Goal: Communication & Community: Participate in discussion

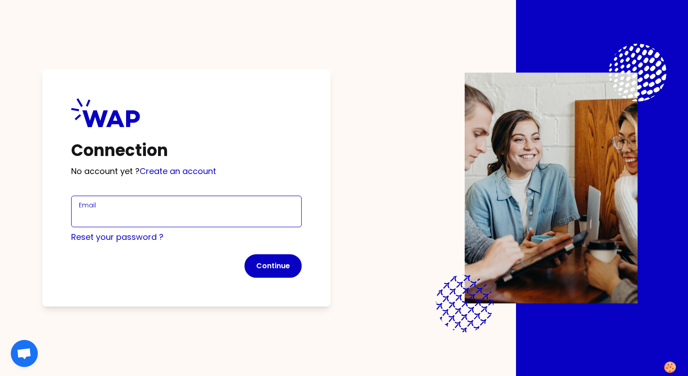
click at [126, 218] on input "Email" at bounding box center [186, 216] width 215 height 13
click at [131, 213] on input "Email" at bounding box center [186, 216] width 215 height 13
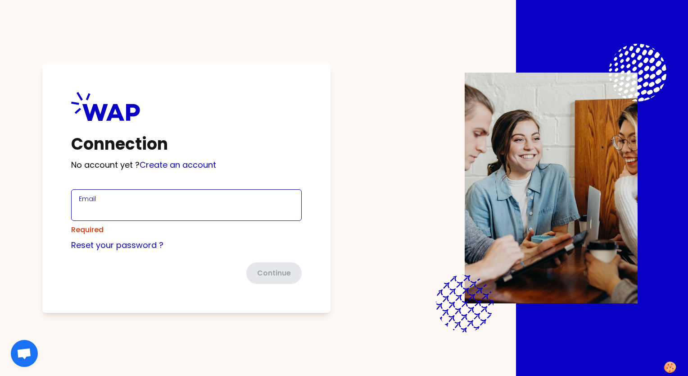
click at [125, 215] on input "Email" at bounding box center [186, 210] width 215 height 13
type input "[PERSON_NAME][EMAIL_ADDRESS][DOMAIN_NAME]"
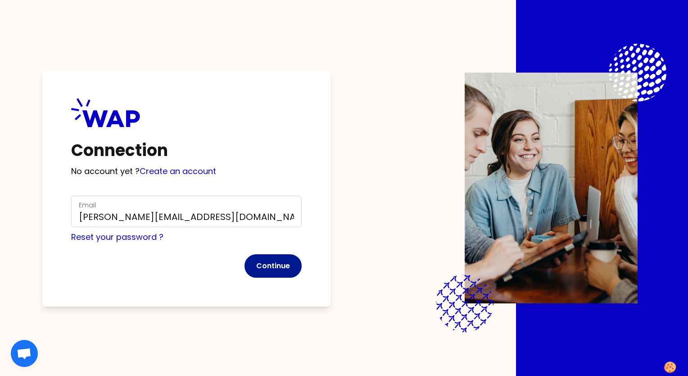
click at [267, 263] on button "Continue" at bounding box center [273, 265] width 57 height 23
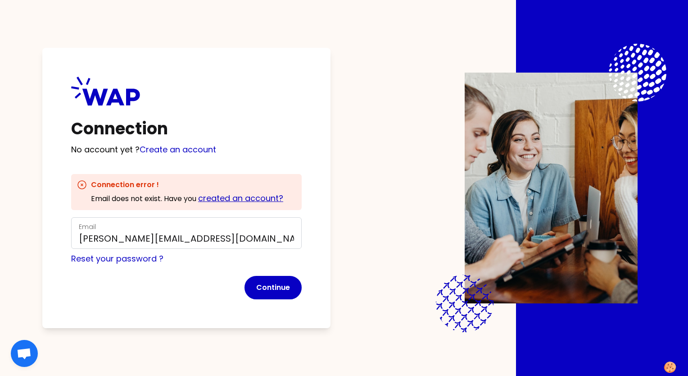
click at [224, 198] on link "created an account?" at bounding box center [240, 197] width 85 height 11
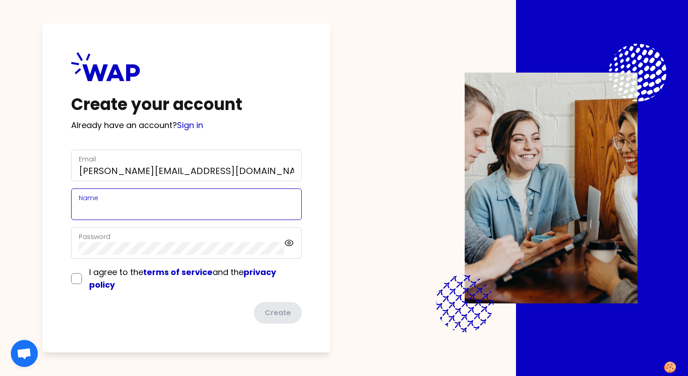
click at [152, 204] on input "Name" at bounding box center [186, 209] width 215 height 13
type input "[PERSON_NAME]"
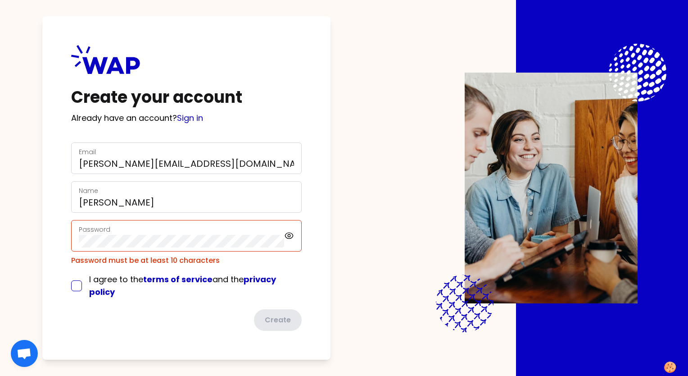
click at [77, 276] on div "I agree to the terms of service and the privacy policy" at bounding box center [186, 285] width 231 height 25
click at [76, 289] on input "checkbox" at bounding box center [76, 285] width 11 height 11
checkbox input "true"
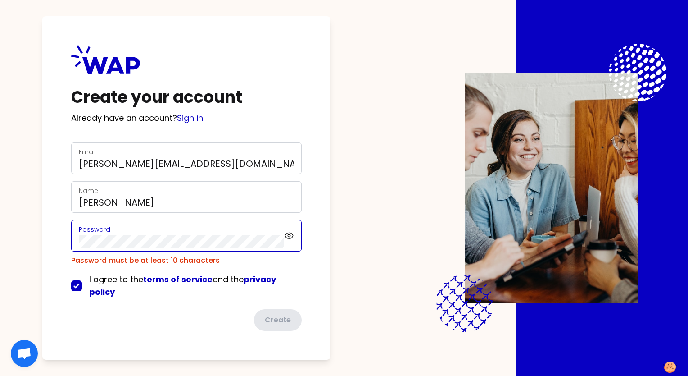
click at [40, 244] on div "Create your account Already have an account? Sign in Email [PERSON_NAME][EMAIL_…" at bounding box center [344, 188] width 630 height 376
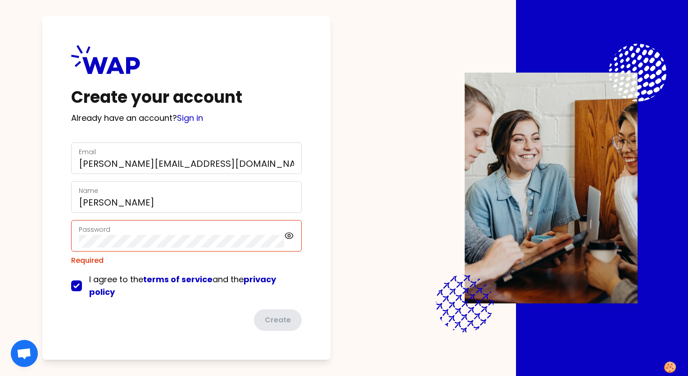
click at [86, 246] on div "Password" at bounding box center [186, 236] width 231 height 32
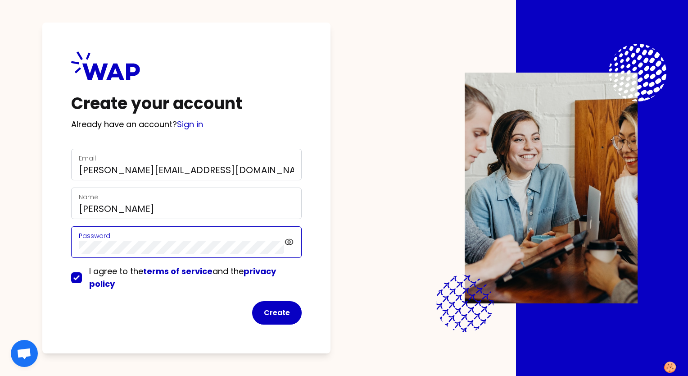
drag, startPoint x: 118, startPoint y: 247, endPoint x: 14, endPoint y: 252, distance: 104.6
click at [12, 248] on div "Create your account Already have an account? Sign in Email [PERSON_NAME][EMAIL_…" at bounding box center [344, 188] width 688 height 376
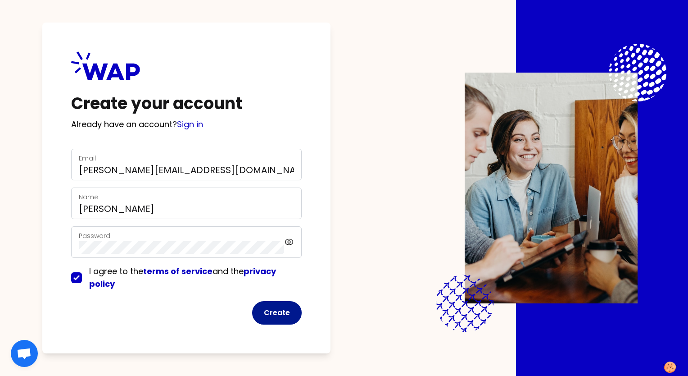
click at [281, 313] on button "Create" at bounding box center [277, 312] width 50 height 23
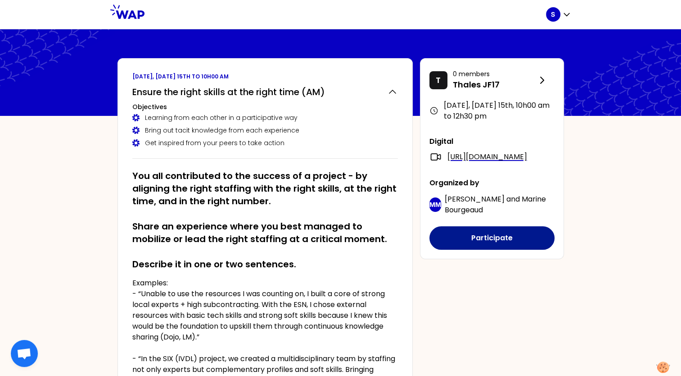
click at [488, 249] on button "Participate" at bounding box center [492, 237] width 125 height 23
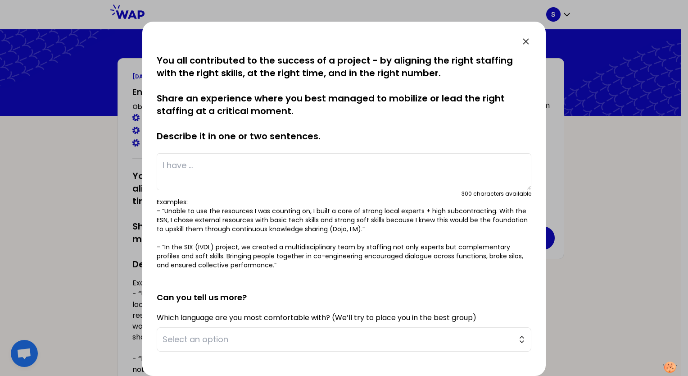
click at [185, 170] on textarea at bounding box center [344, 171] width 375 height 37
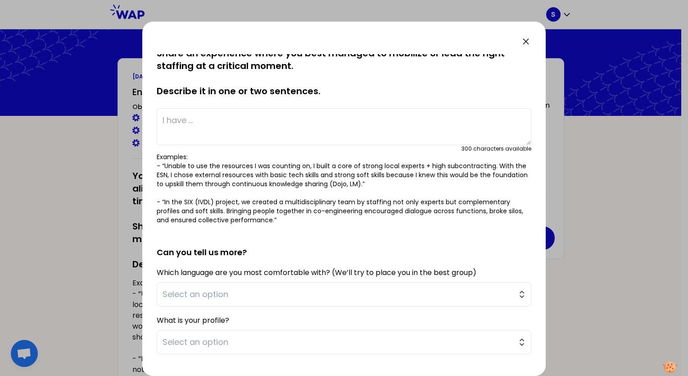
scroll to position [144, 0]
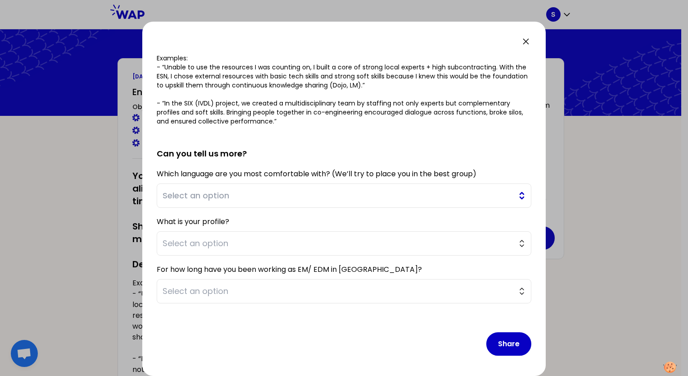
click at [213, 197] on span "Select an option" at bounding box center [338, 195] width 350 height 13
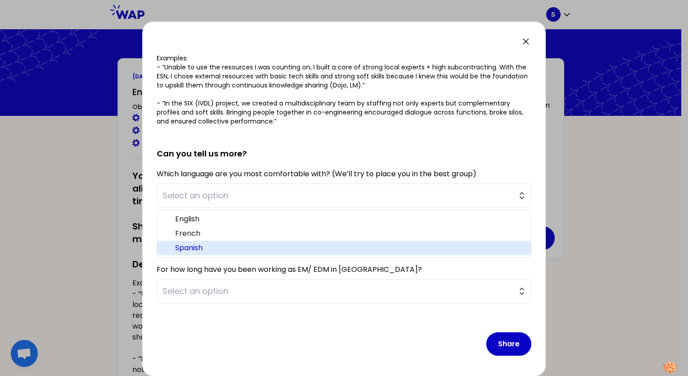
click at [186, 250] on span "Spanish" at bounding box center [349, 247] width 349 height 11
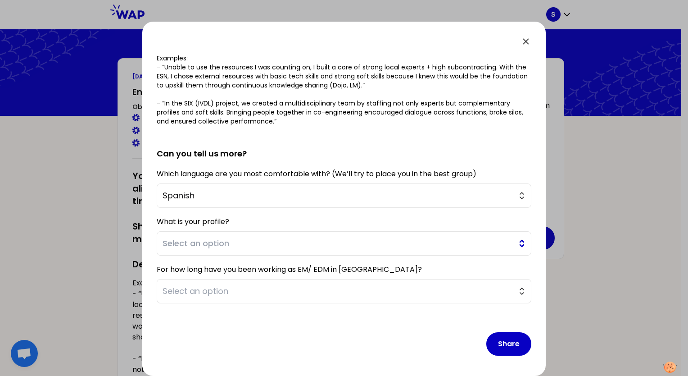
click at [186, 248] on span "Select an option" at bounding box center [338, 243] width 350 height 13
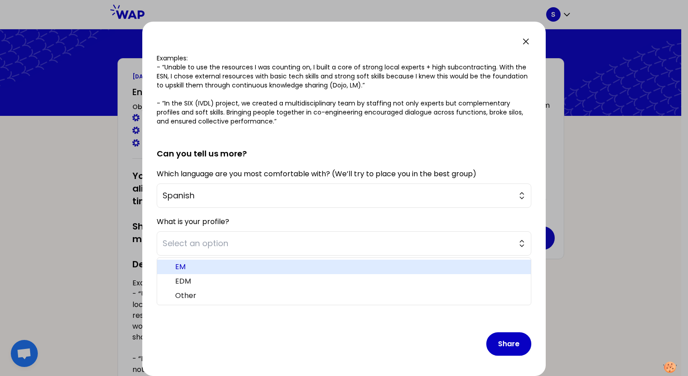
click at [185, 266] on span "EM" at bounding box center [349, 266] width 349 height 11
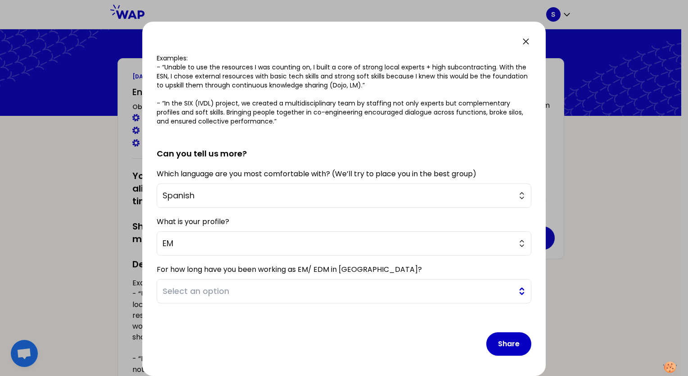
click at [198, 291] on span "Select an option" at bounding box center [338, 291] width 350 height 13
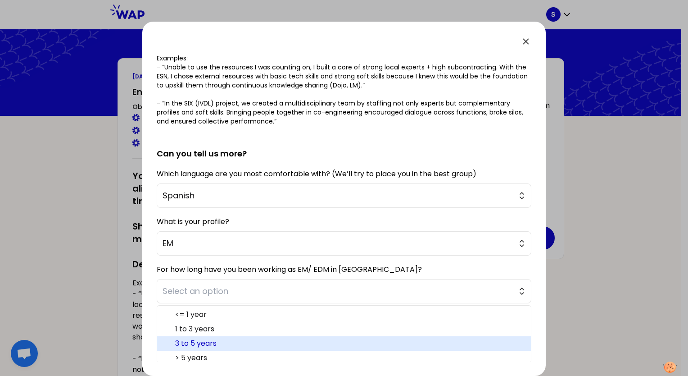
click at [201, 342] on span "3 to 5 years" at bounding box center [349, 343] width 349 height 11
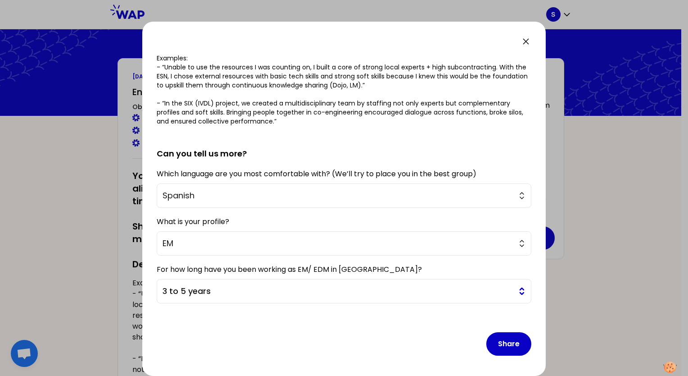
click at [187, 295] on span "3 to 5 years" at bounding box center [338, 291] width 350 height 13
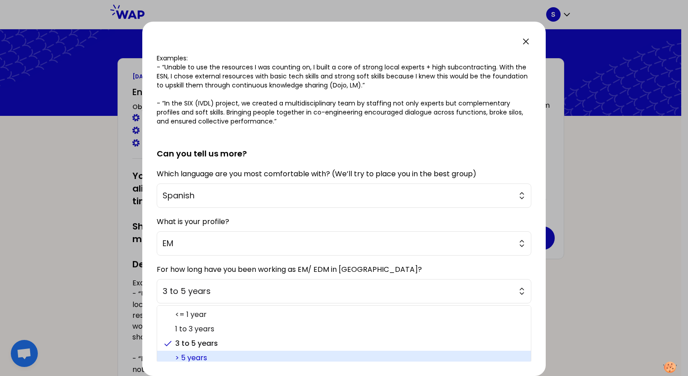
click at [191, 353] on span "> 5 years" at bounding box center [349, 357] width 349 height 11
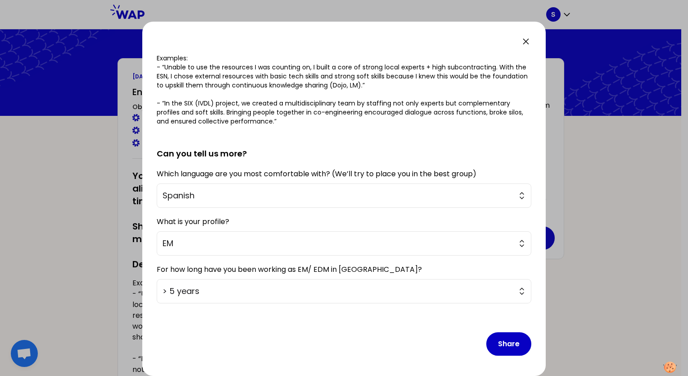
scroll to position [0, 0]
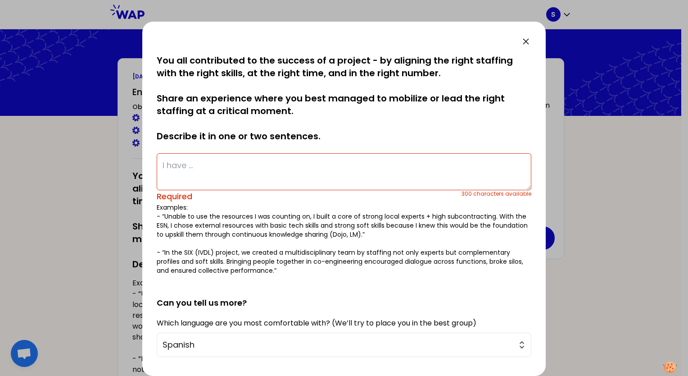
click at [192, 165] on textarea at bounding box center [344, 171] width 375 height 37
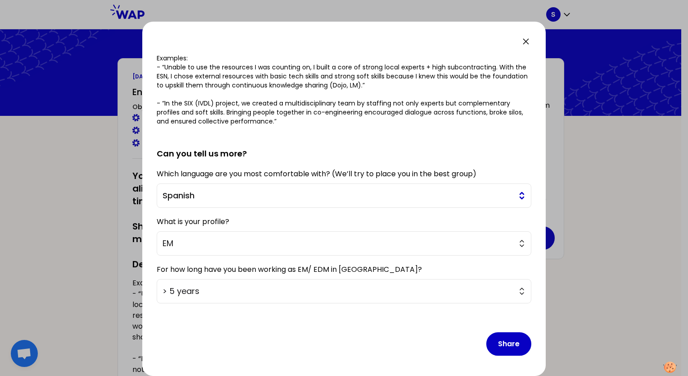
click at [168, 201] on button "Spanish" at bounding box center [344, 195] width 375 height 24
click at [276, 139] on h2 "Can you tell us more?" at bounding box center [344, 146] width 375 height 27
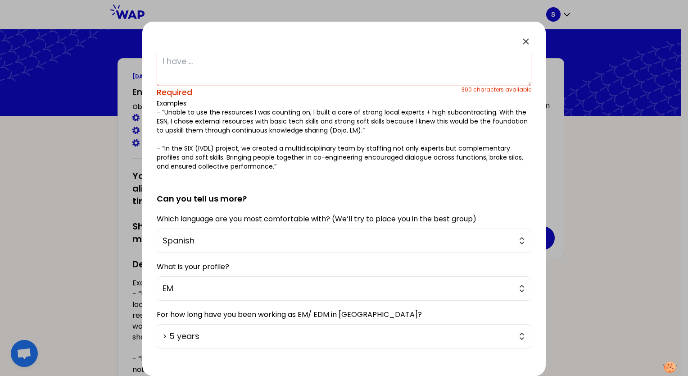
scroll to position [14, 0]
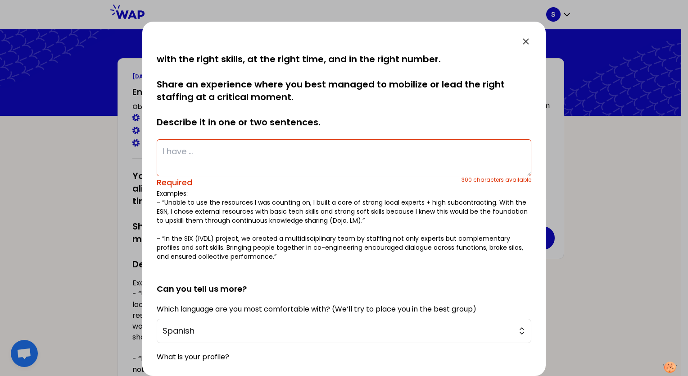
click at [225, 147] on textarea at bounding box center [344, 157] width 375 height 37
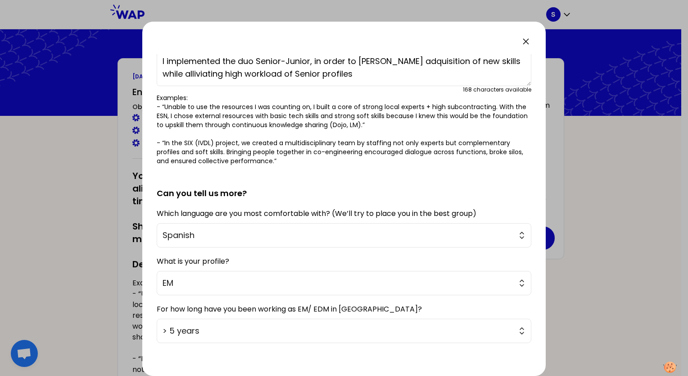
scroll to position [144, 0]
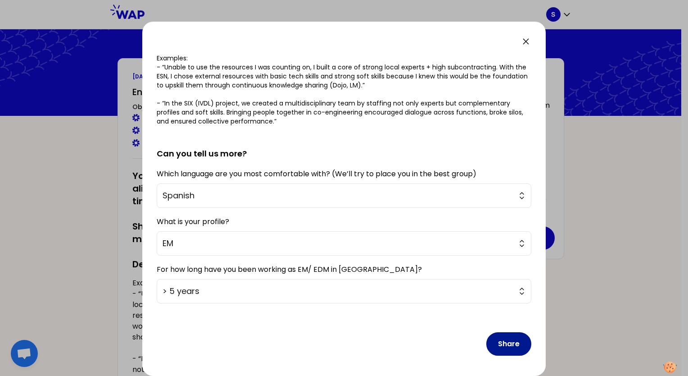
type textarea "I implemented the duo Senior-Junior, in order to foster adquisition of new skil…"
click at [500, 339] on button "Share" at bounding box center [508, 343] width 45 height 23
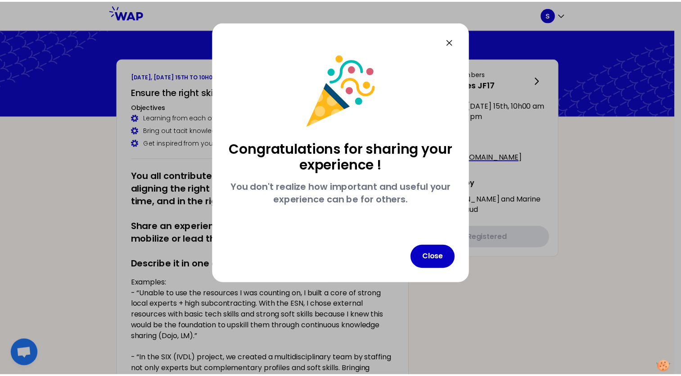
scroll to position [0, 0]
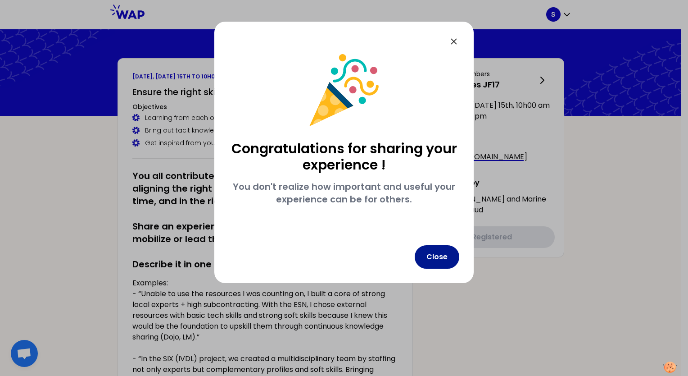
click at [430, 250] on button "Close" at bounding box center [437, 256] width 45 height 23
